Goal: Check status: Check status

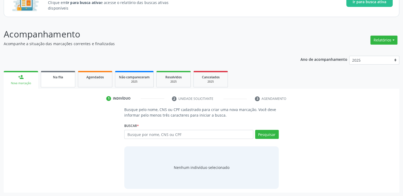
click at [56, 78] on span "Na fila" at bounding box center [58, 77] width 10 height 5
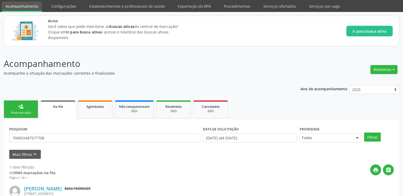
scroll to position [47, 0]
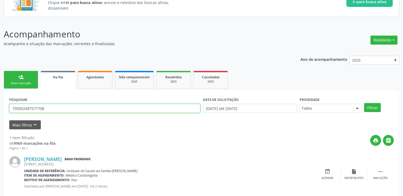
drag, startPoint x: 59, startPoint y: 106, endPoint x: 0, endPoint y: 108, distance: 58.6
click at [0, 108] on div "Acompanhamento Acompanhe a situação das marcações correntes e finalizadas Relat…" at bounding box center [201, 114] width 403 height 186
paste input "702605757231446"
type input "702605757231446"
click at [364, 103] on button "Filtrar" at bounding box center [372, 107] width 17 height 9
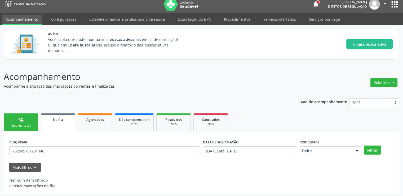
scroll to position [6, 0]
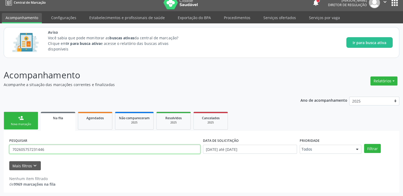
drag, startPoint x: 66, startPoint y: 148, endPoint x: 1, endPoint y: 151, distance: 65.5
click at [1, 151] on div "Acompanhamento Acompanhe a situação das marcações correntes e finalizadas Relat…" at bounding box center [201, 129] width 403 height 134
type input "703209695114390"
click at [364, 144] on button "Filtrar" at bounding box center [372, 148] width 17 height 9
drag, startPoint x: 54, startPoint y: 145, endPoint x: 1, endPoint y: 145, distance: 52.5
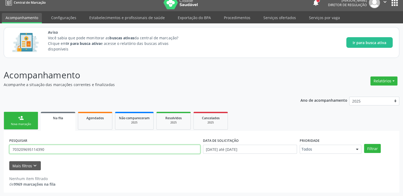
click at [1, 145] on div "Acompanhamento Acompanhe a situação das marcações correntes e finalizadas Relat…" at bounding box center [201, 129] width 403 height 134
click at [364, 144] on button "Filtrar" at bounding box center [372, 148] width 17 height 9
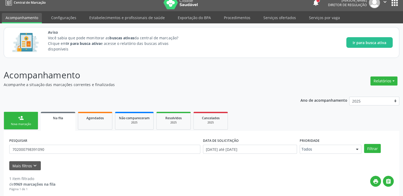
scroll to position [57, 0]
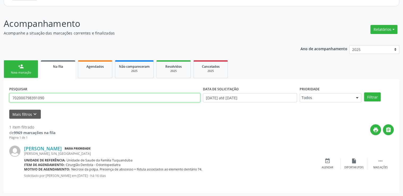
drag, startPoint x: 49, startPoint y: 99, endPoint x: 6, endPoint y: 102, distance: 42.3
click at [6, 102] on div "PESQUISAR 702000798391090 DATA DE SOLICITAÇÃO [DATE] até [DATE] Prioridade Todo…" at bounding box center [202, 135] width 396 height 113
type input "898002950612875"
click at [364, 92] on button "Filtrar" at bounding box center [372, 96] width 17 height 9
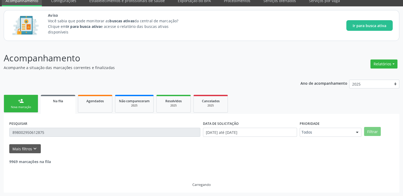
scroll to position [6, 0]
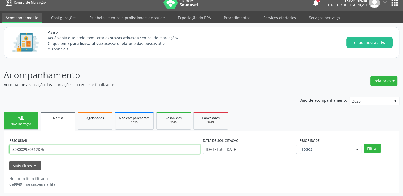
drag, startPoint x: 61, startPoint y: 149, endPoint x: 11, endPoint y: 157, distance: 50.8
click at [11, 157] on form "PESQUISAR 898002950612875 DATA DE SOLICITAÇÃO [DATE] até [DATE] Prioridade Todo…" at bounding box center [201, 153] width 385 height 34
